Goal: Contribute content

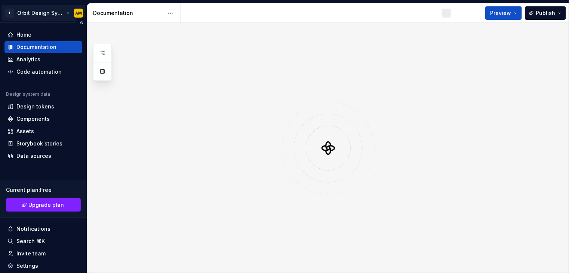
click at [33, 9] on html "I Orbit Design System AM Home Documentation Analytics Code automation Design sy…" at bounding box center [284, 136] width 569 height 273
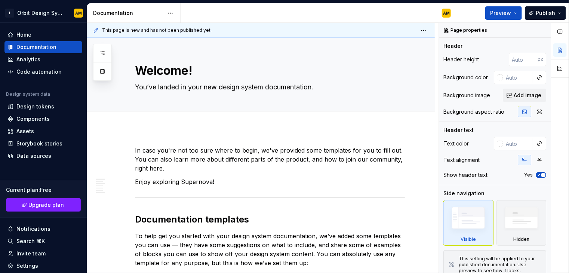
click at [95, 172] on html "I Orbit Design System AM Home Documentation Analytics Code automation Design sy…" at bounding box center [284, 136] width 569 height 273
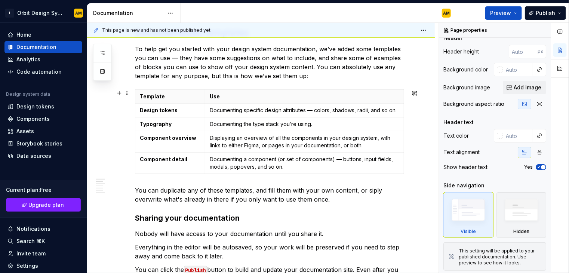
scroll to position [187, 0]
type textarea "*"
